Goal: Navigation & Orientation: Find specific page/section

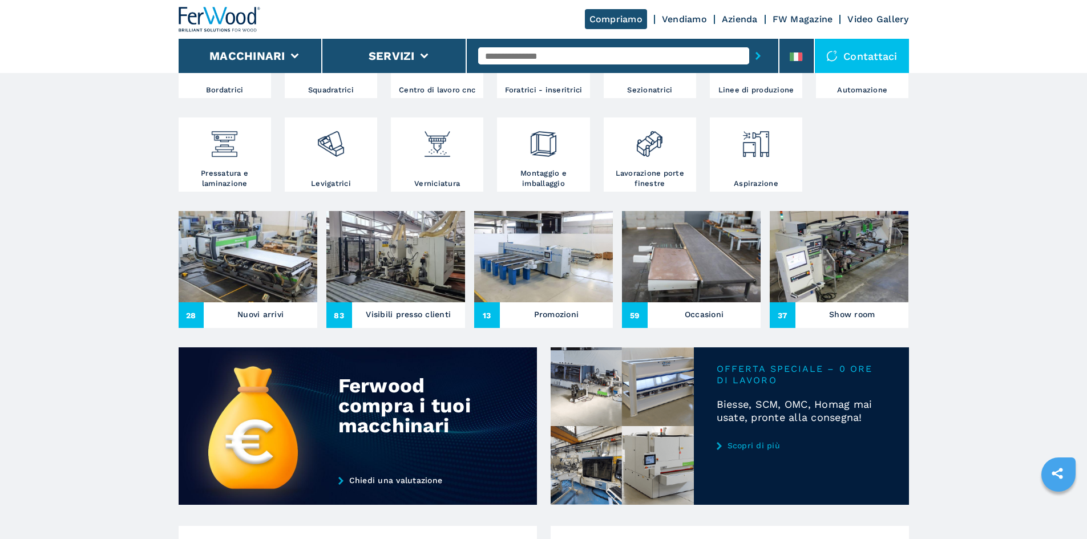
click at [834, 254] on img at bounding box center [839, 256] width 139 height 91
